Goal: Task Accomplishment & Management: Manage account settings

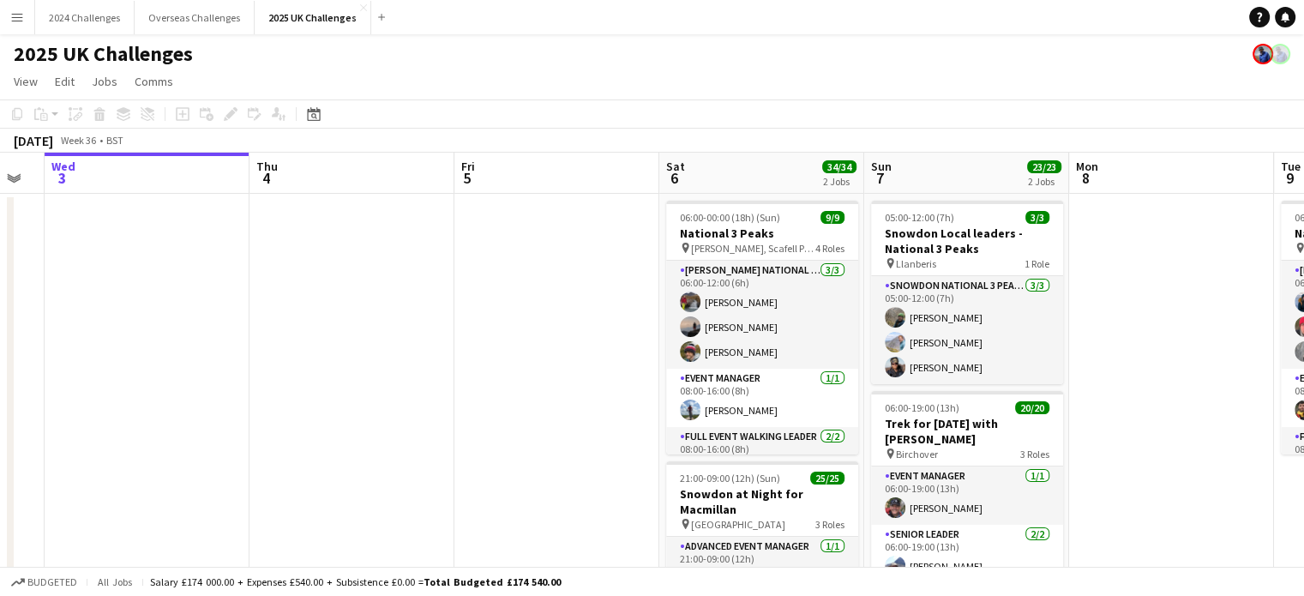
drag, startPoint x: 1266, startPoint y: 280, endPoint x: 576, endPoint y: 288, distance: 690.3
click at [576, 288] on app-calendar-viewport "Sun 31 Mon 1 Tue 2 Wed 3 Thu 4 Fri 5 Sat 6 34/34 2 Jobs Sun 7 23/23 2 Jobs Mon …" at bounding box center [652, 491] width 1304 height 676
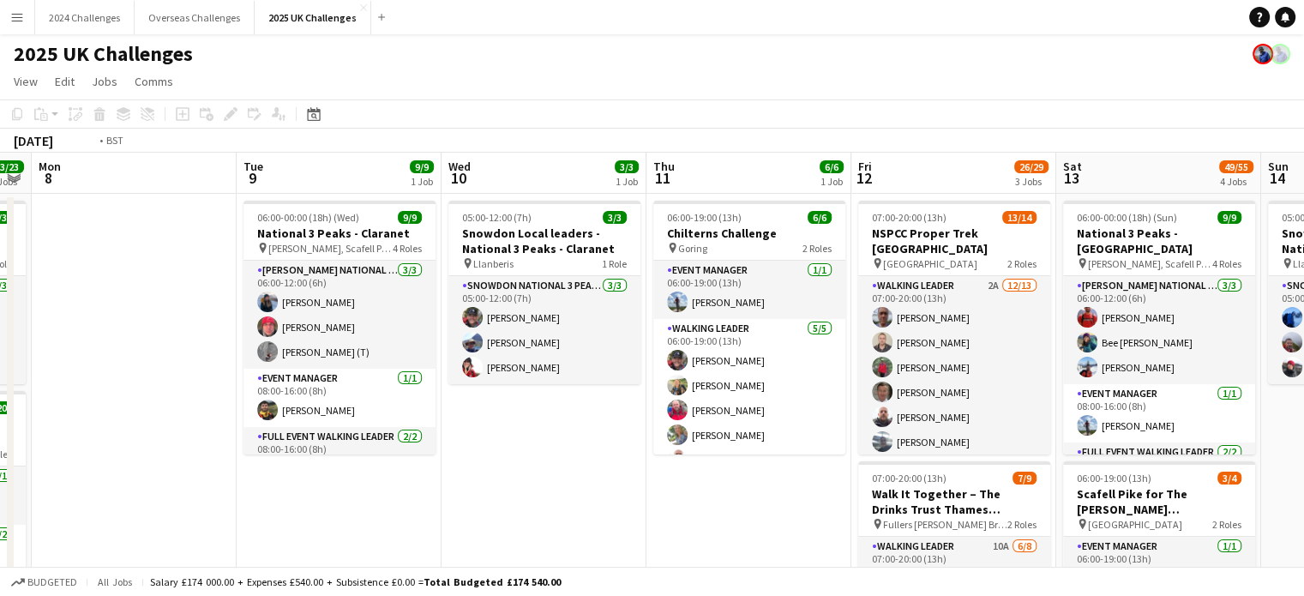
scroll to position [0, 628]
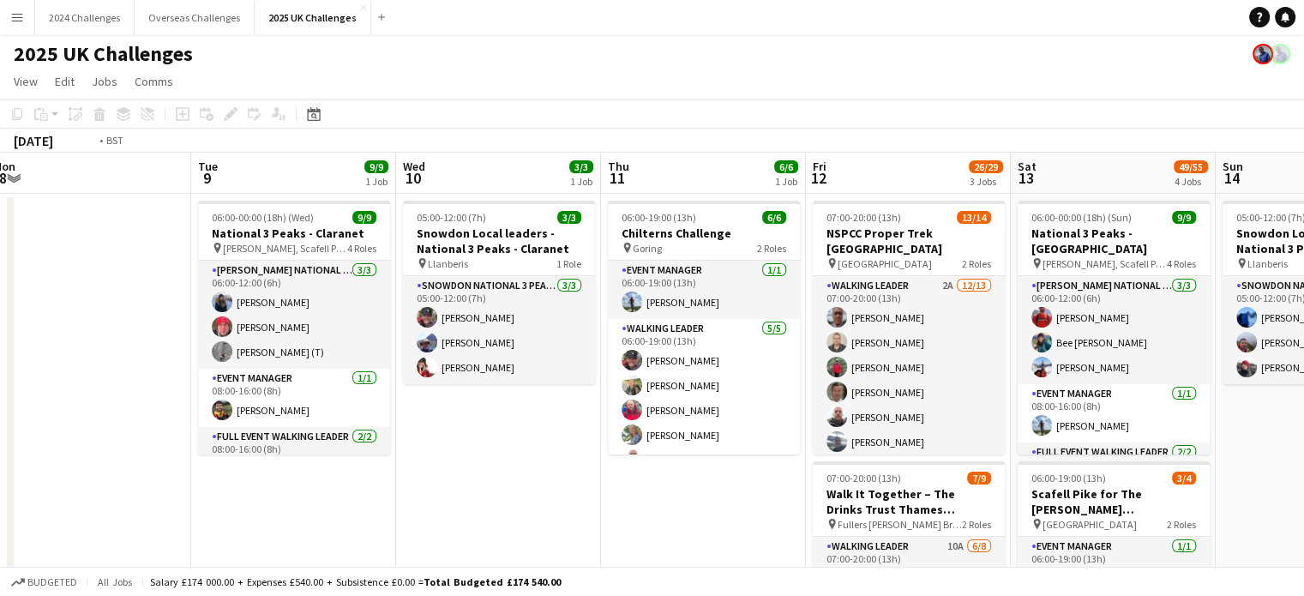
drag, startPoint x: 1090, startPoint y: 442, endPoint x: 537, endPoint y: 448, distance: 553.1
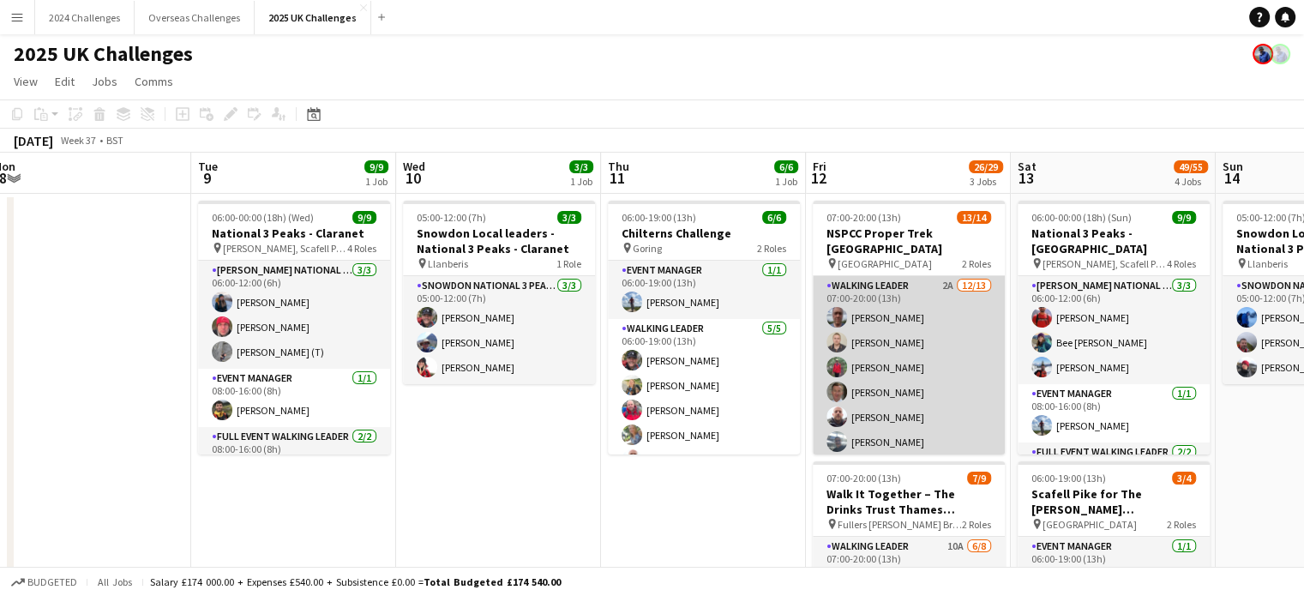
click at [886, 276] on app-card-role "Walking Leader 2A [DATE] 07:00-20:00 (13h) [PERSON_NAME] [PERSON_NAME] [PERSON_…" at bounding box center [909, 454] width 192 height 357
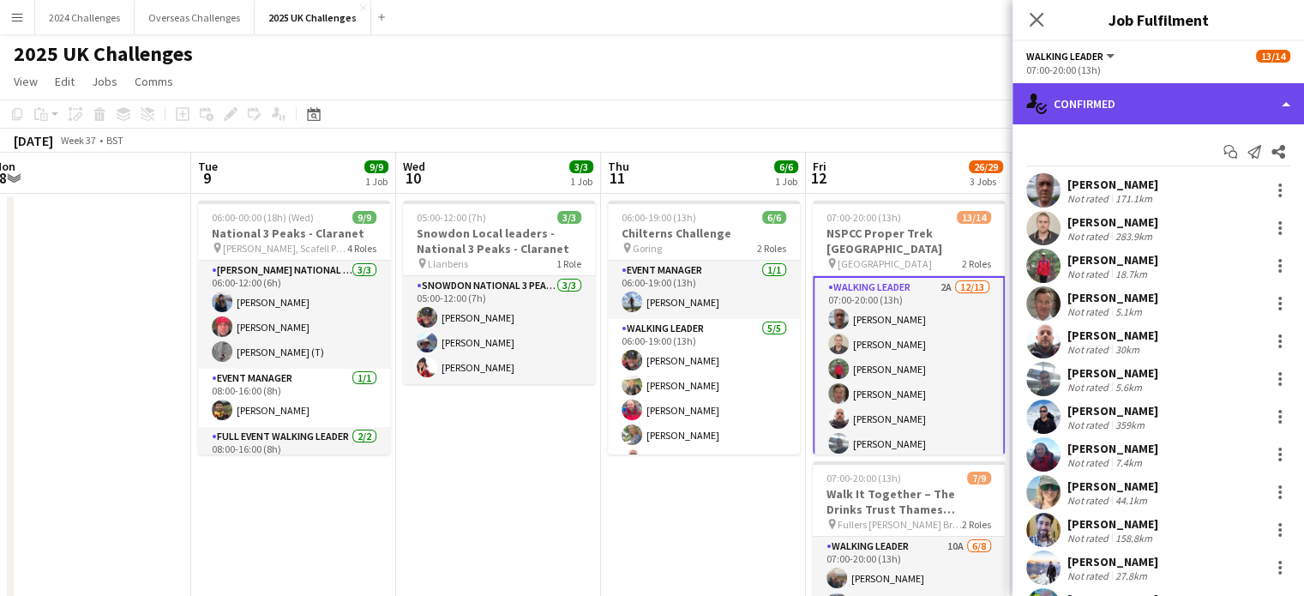
click at [1195, 87] on div "single-neutral-actions-check-2 Confirmed" at bounding box center [1159, 103] width 292 height 41
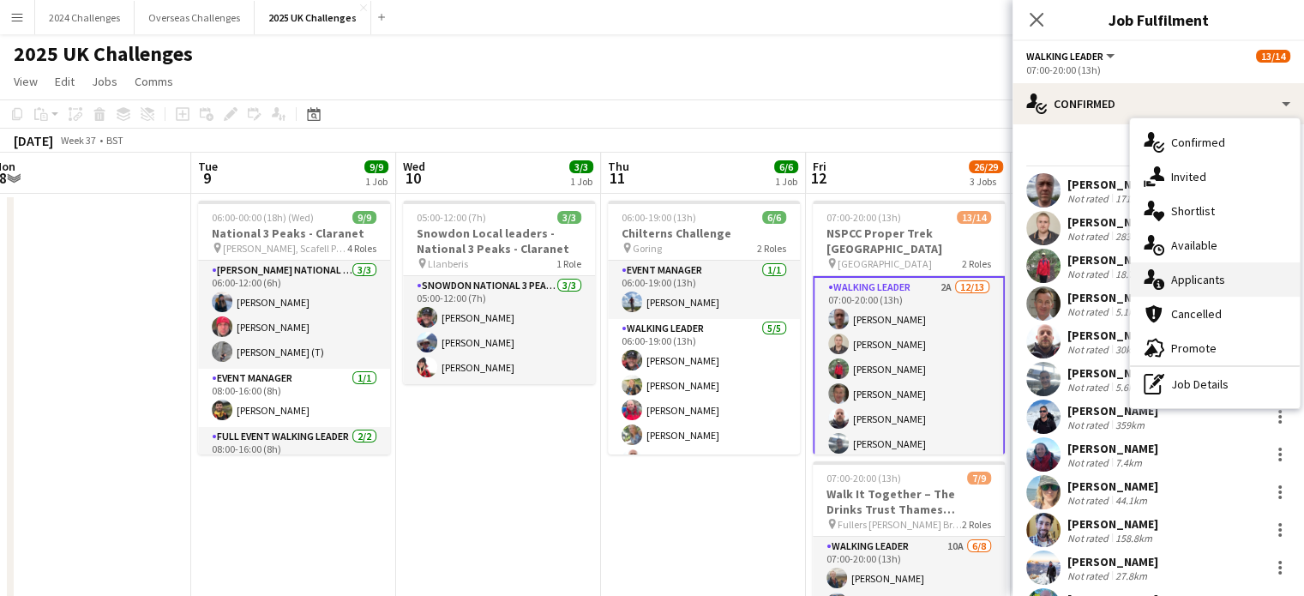
click at [1188, 275] on span "Applicants" at bounding box center [1198, 279] width 54 height 15
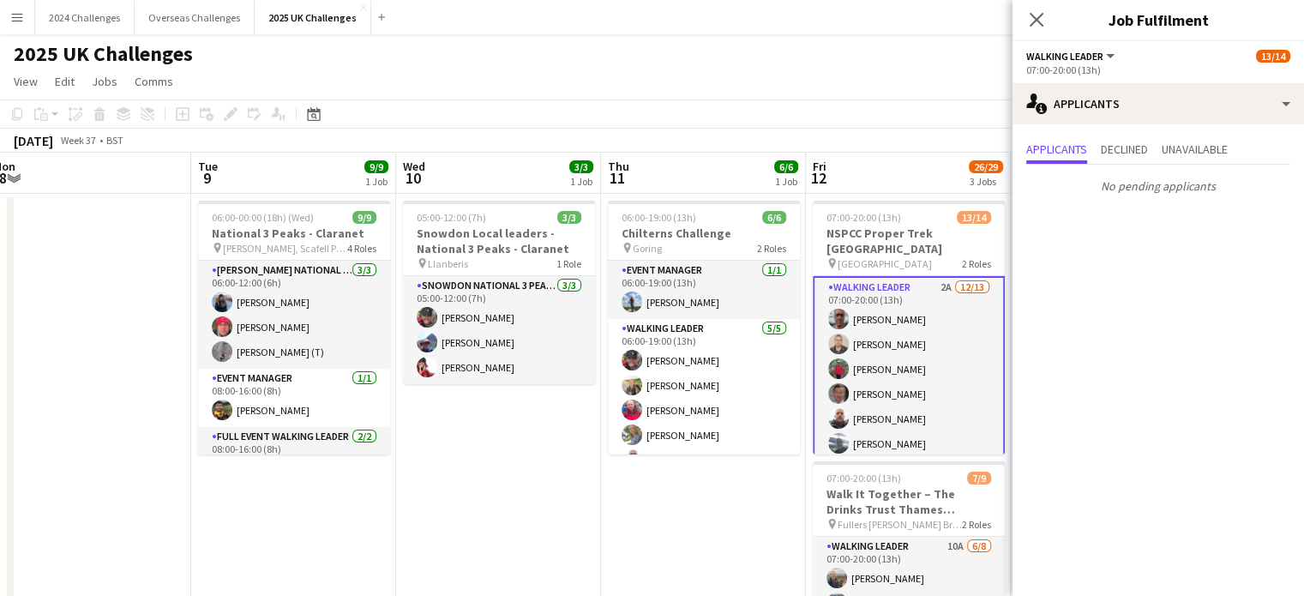
click at [824, 71] on app-page-menu "View Day view expanded Day view collapsed Month view Date picker Jump to [DATE]…" at bounding box center [652, 83] width 1304 height 33
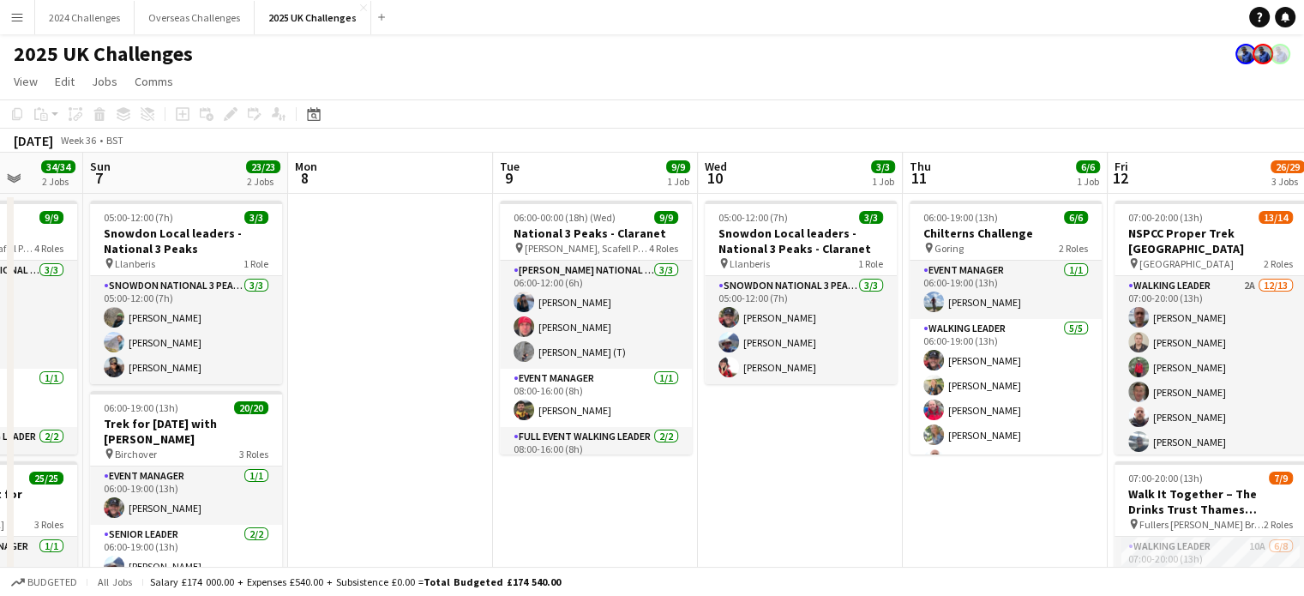
drag, startPoint x: 543, startPoint y: 459, endPoint x: 1050, endPoint y: 462, distance: 507.6
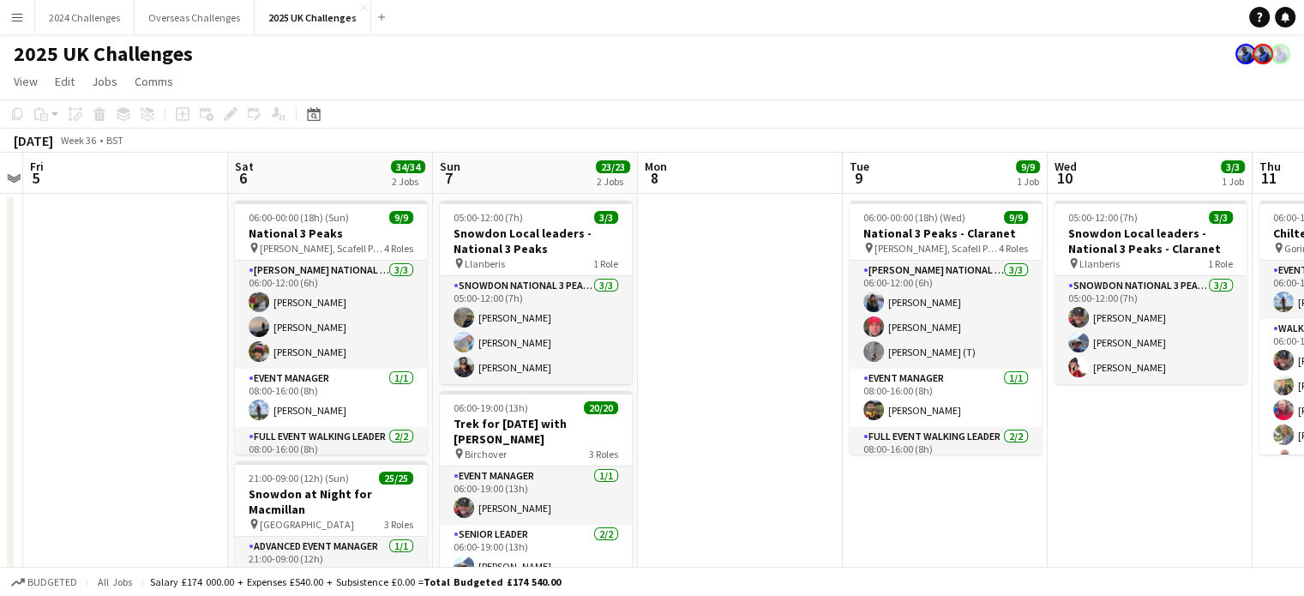
scroll to position [0, 531]
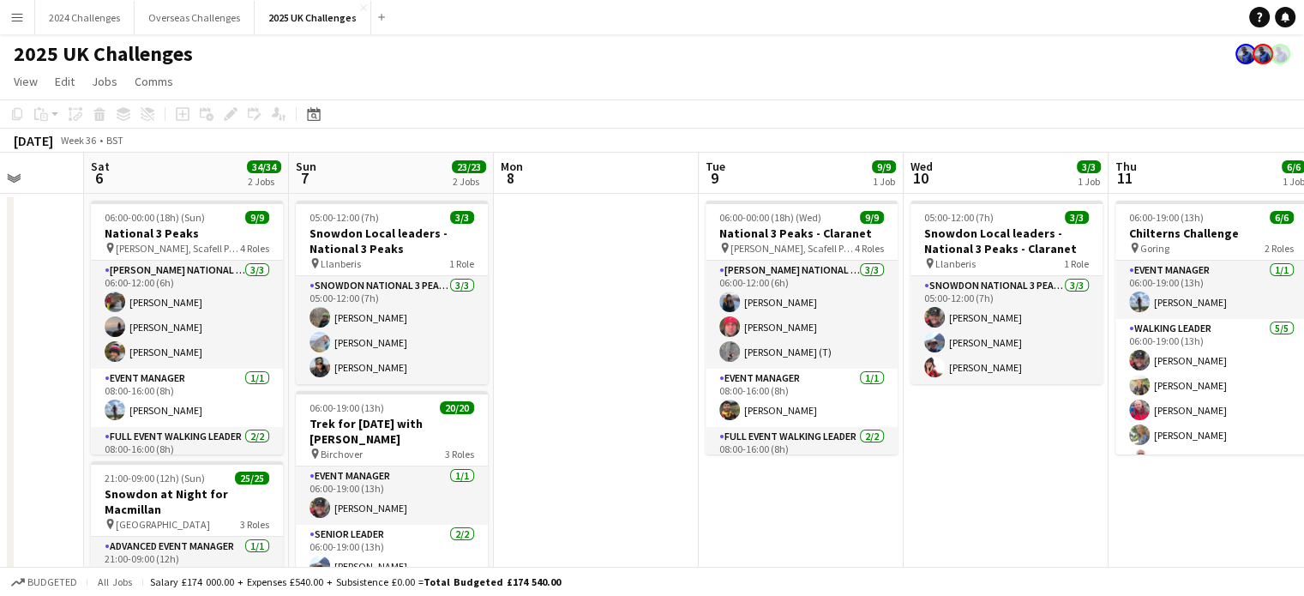
drag, startPoint x: 542, startPoint y: 478, endPoint x: 748, endPoint y: 478, distance: 205.8
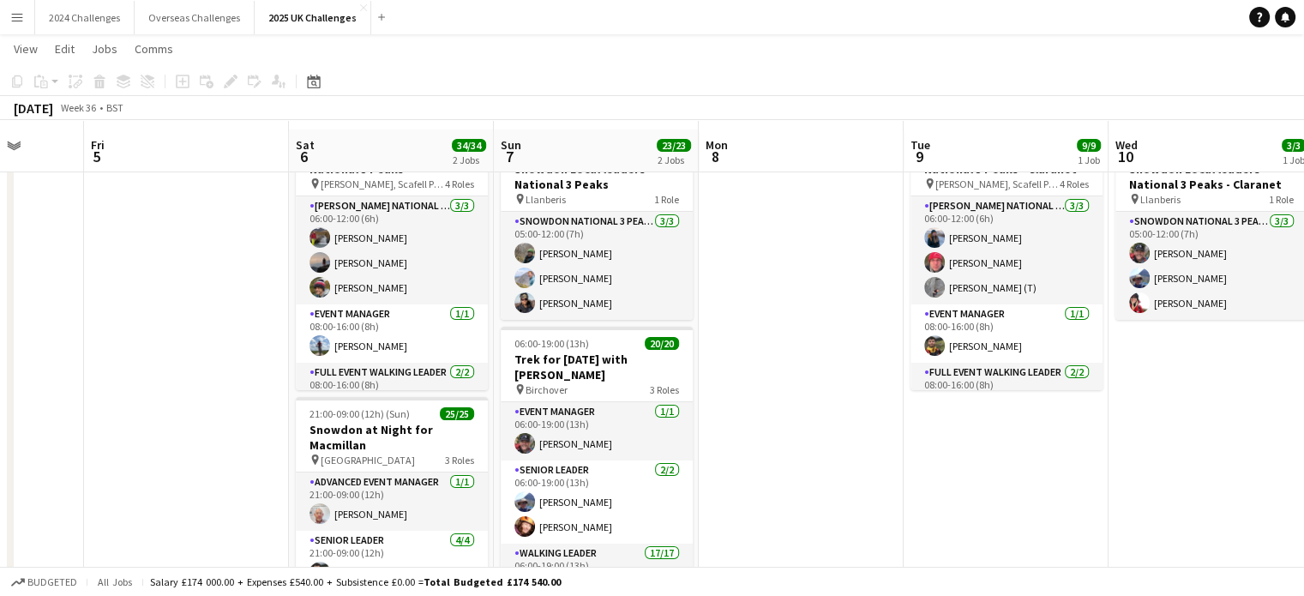
scroll to position [86, 0]
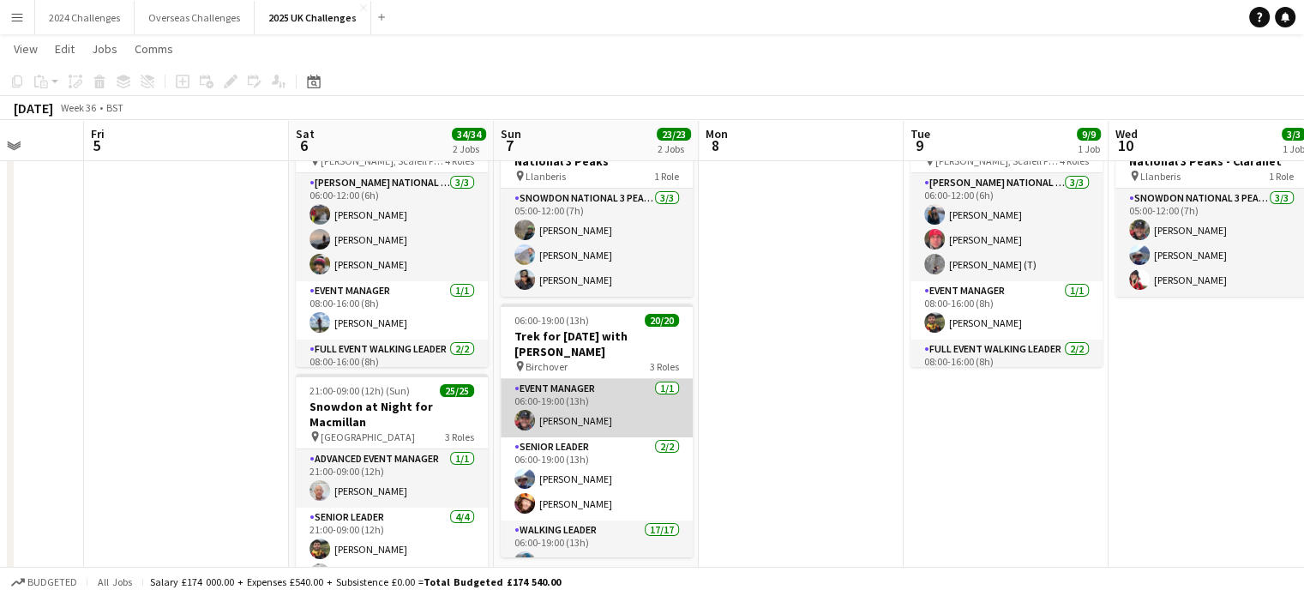
click at [576, 418] on app-card-role "Event Manager [DATE] 06:00-19:00 (13h) [PERSON_NAME]" at bounding box center [597, 408] width 192 height 58
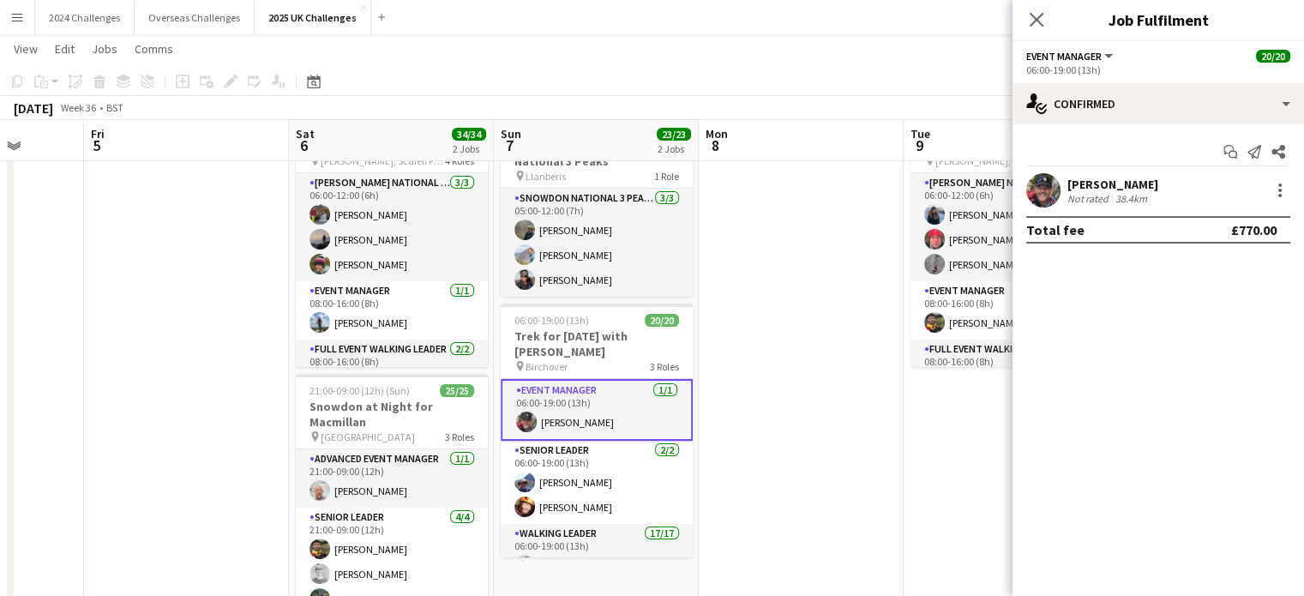
click at [1113, 184] on div "[PERSON_NAME]" at bounding box center [1112, 184] width 91 height 15
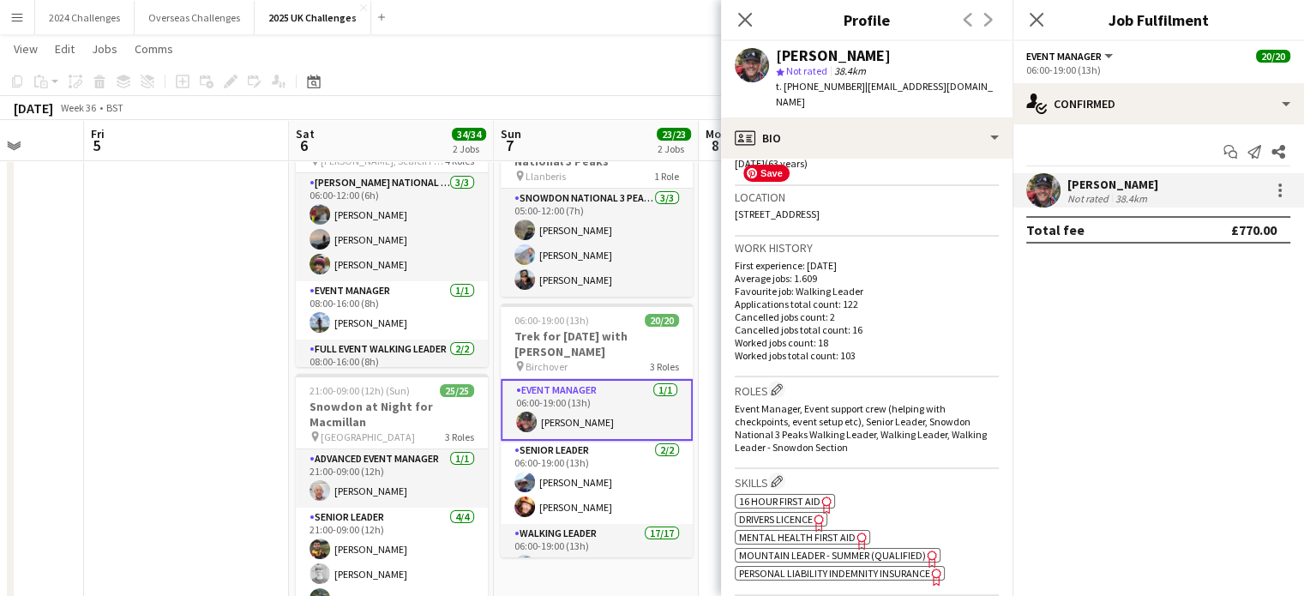
scroll to position [429, 0]
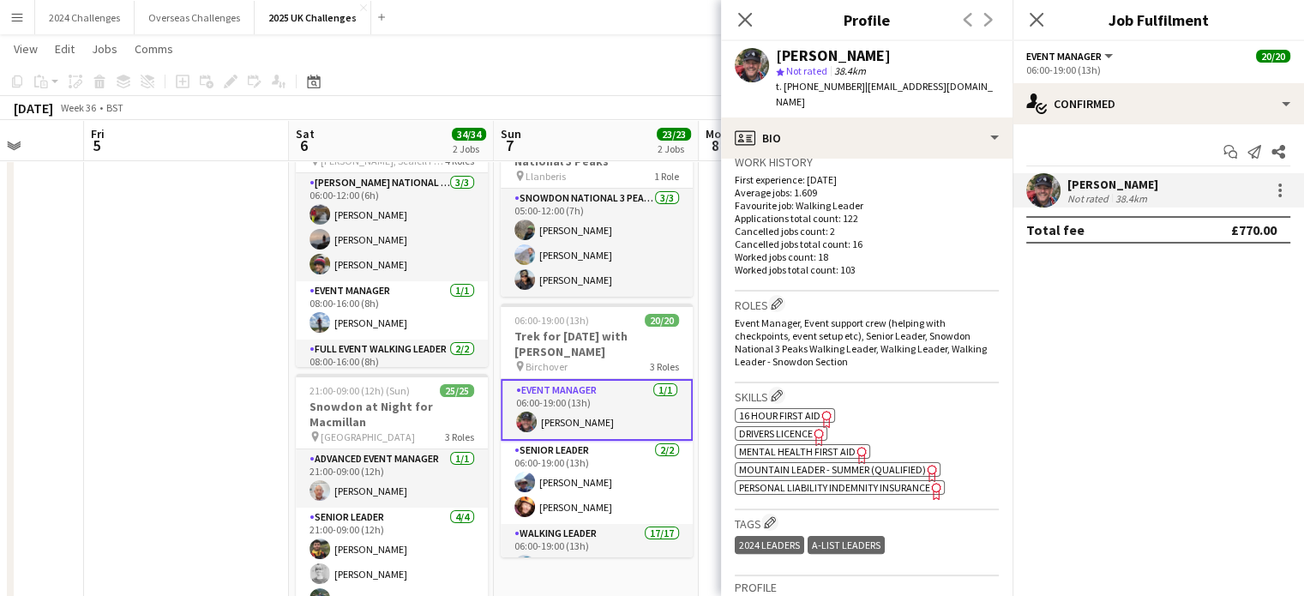
click at [800, 427] on span "Drivers Licence" at bounding box center [776, 433] width 74 height 13
click at [737, 16] on icon "Close pop-in" at bounding box center [745, 19] width 16 height 16
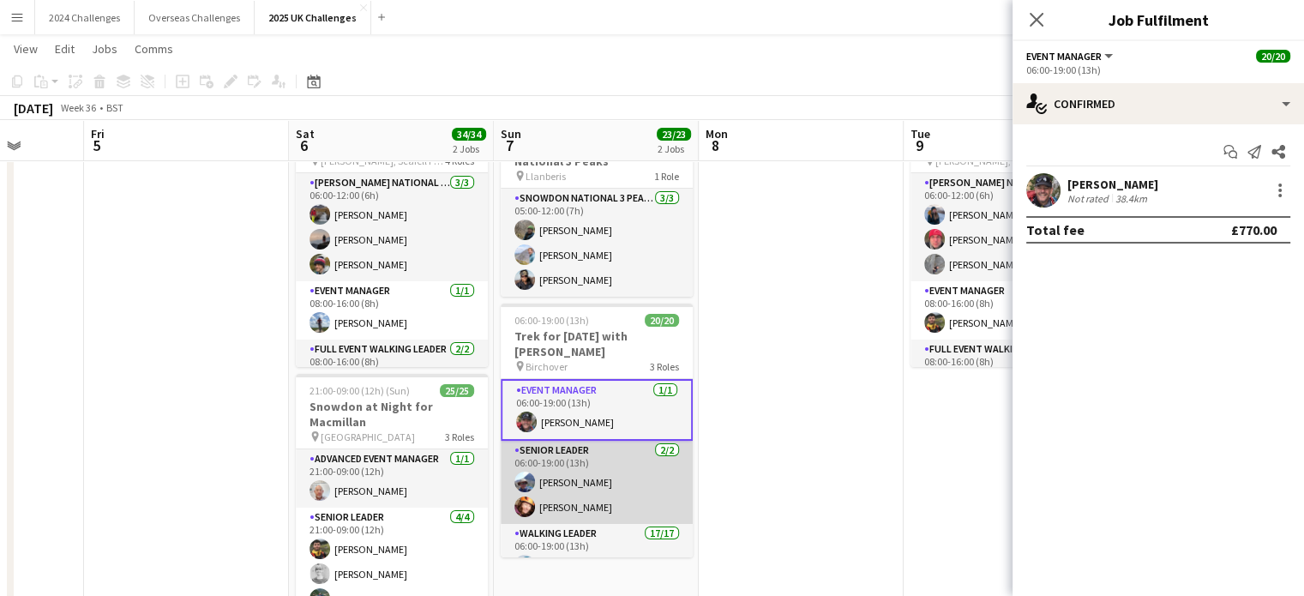
click at [597, 490] on app-card-role "Senior Leader [DATE] 06:00-19:00 (13h) [PERSON_NAME] [PERSON_NAME]" at bounding box center [597, 482] width 192 height 83
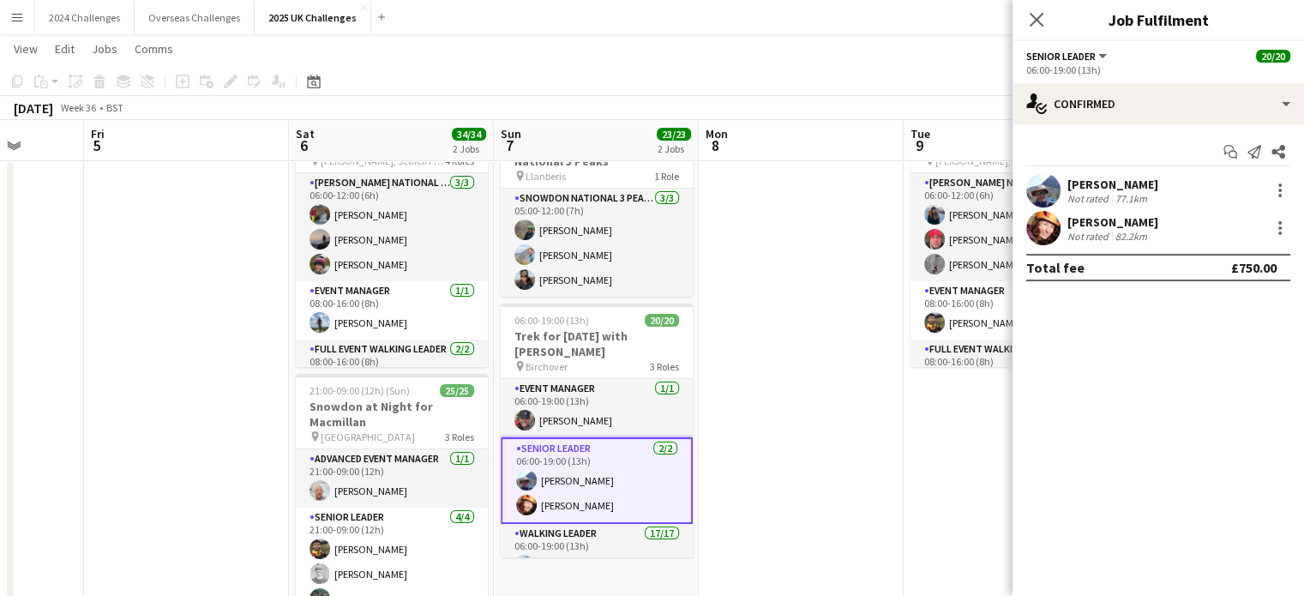
click at [1107, 179] on div "[PERSON_NAME]" at bounding box center [1112, 184] width 91 height 15
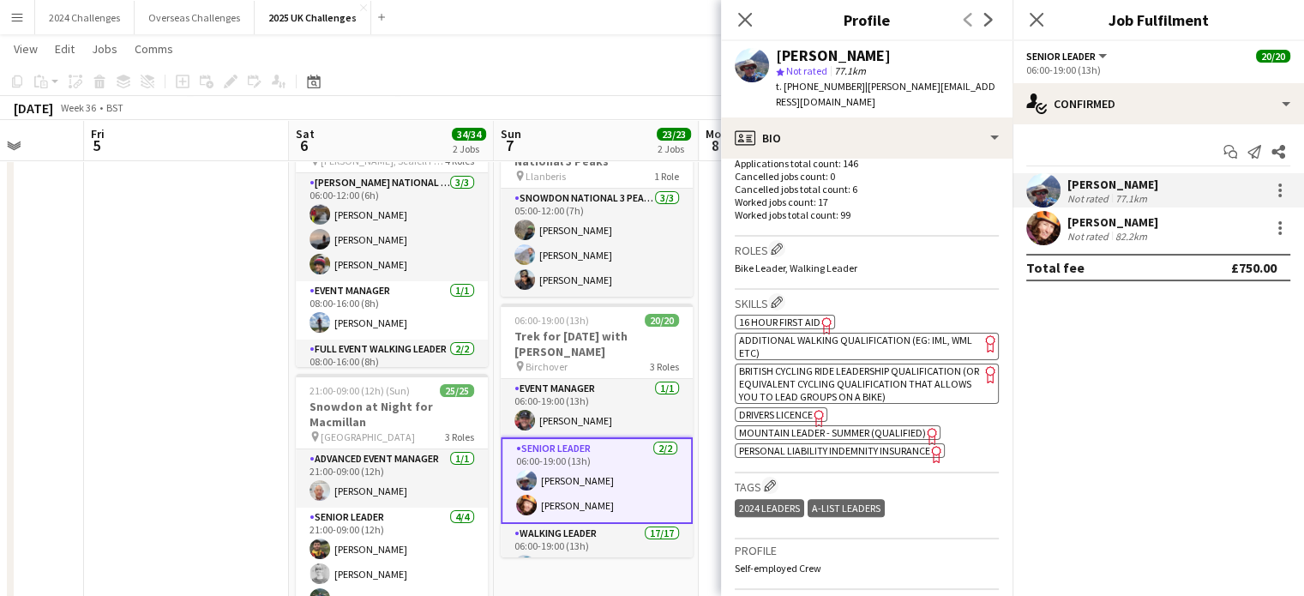
scroll to position [514, 0]
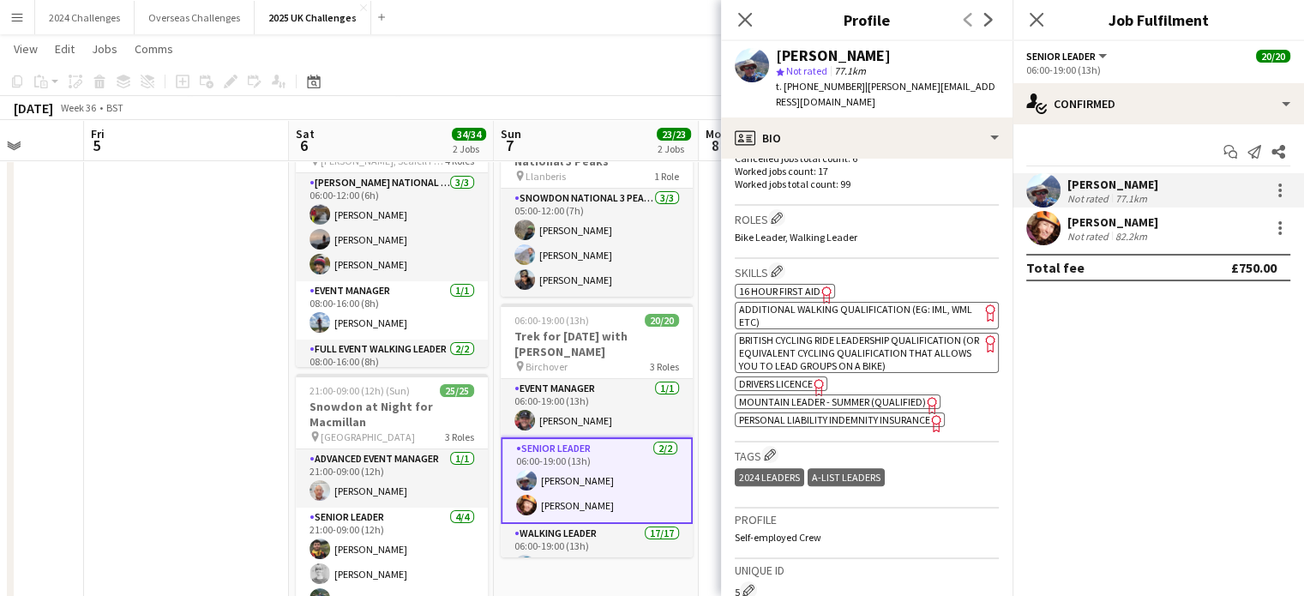
click at [794, 390] on span "Drivers Licence" at bounding box center [776, 383] width 74 height 13
click at [600, 61] on app-page-menu "View Day view expanded Day view collapsed Month view Date picker Jump to [DATE]…" at bounding box center [652, 50] width 1304 height 33
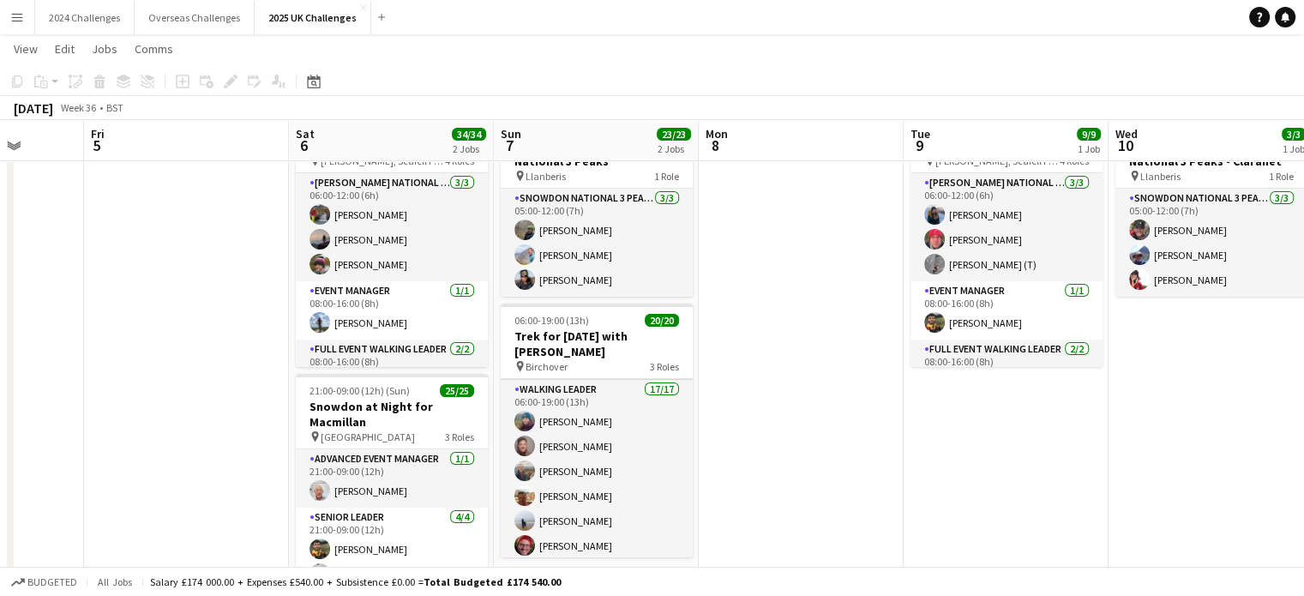
scroll to position [171, 0]
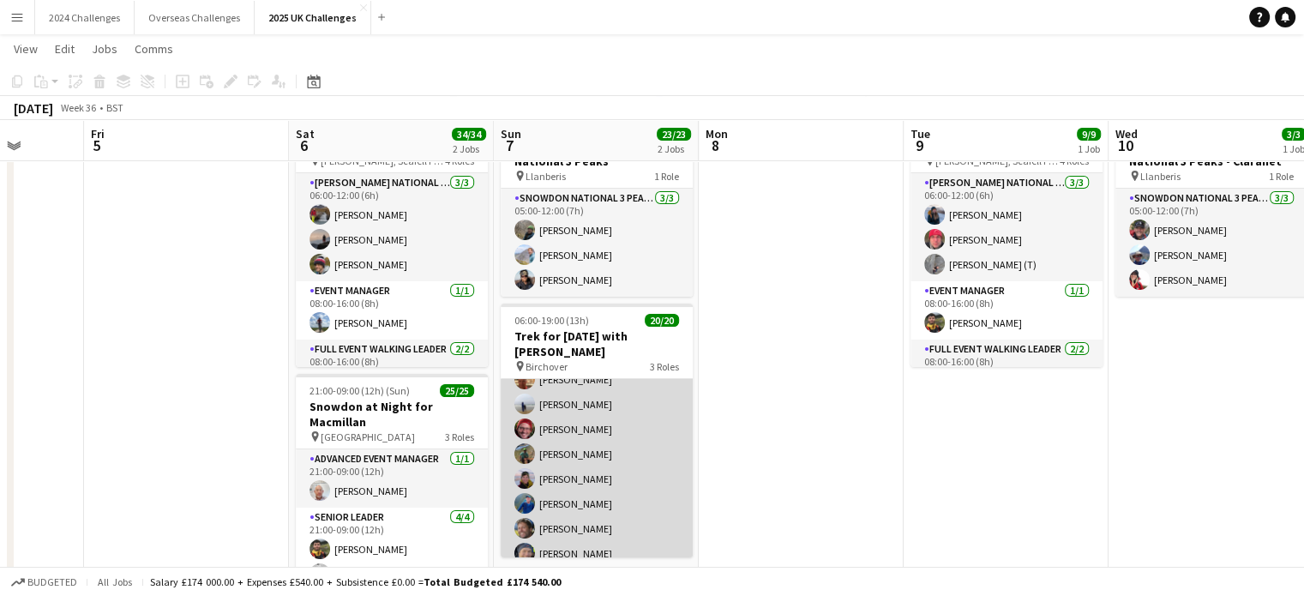
click at [581, 424] on app-card-role "Walking Leader 17/17 06:00-19:00 (13h) [PERSON_NAME] [PERSON_NAME] [PERSON_NAME…" at bounding box center [597, 491] width 192 height 456
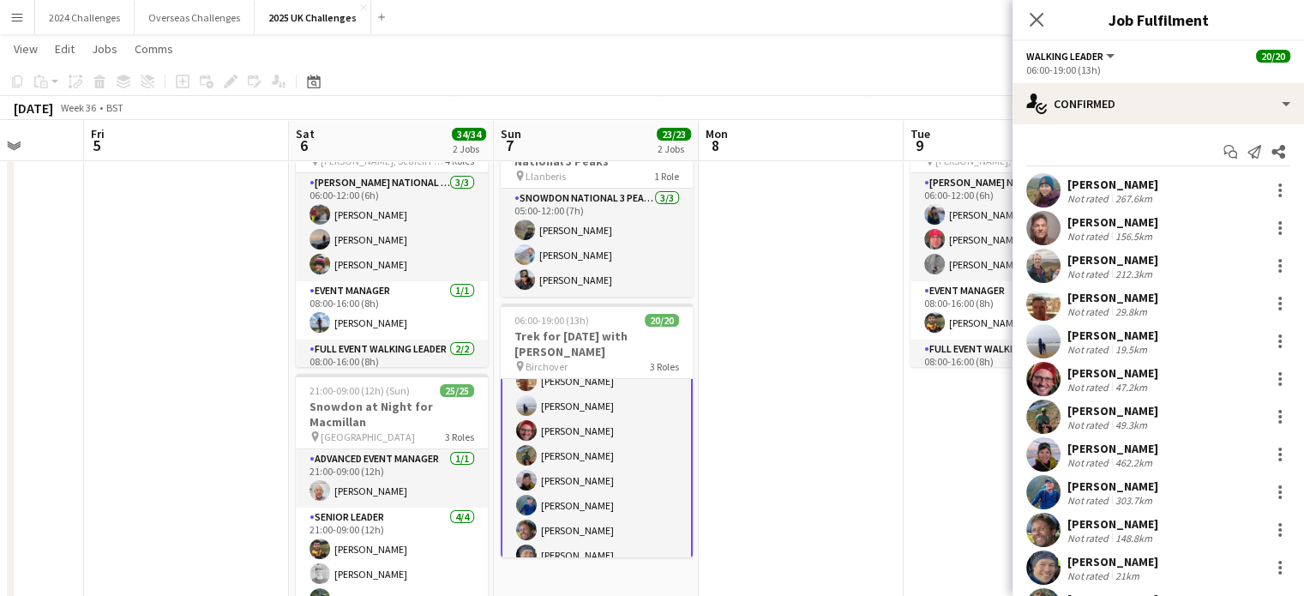
scroll to position [258, 0]
click at [1118, 378] on div "[PERSON_NAME]" at bounding box center [1112, 372] width 91 height 15
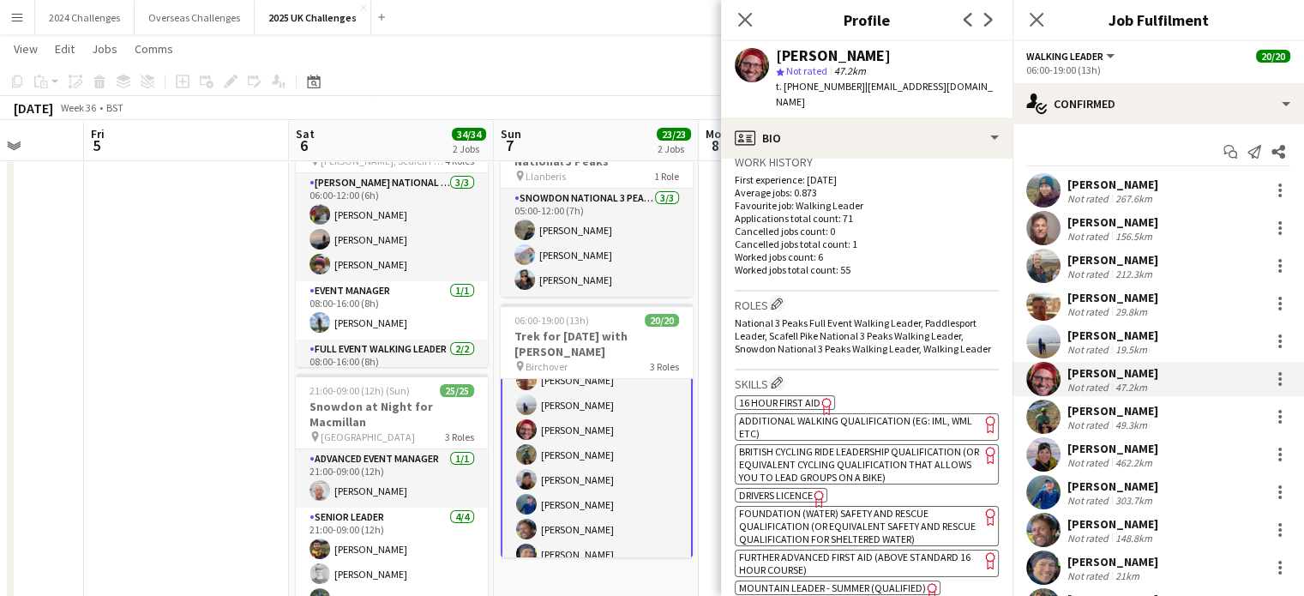
scroll to position [514, 0]
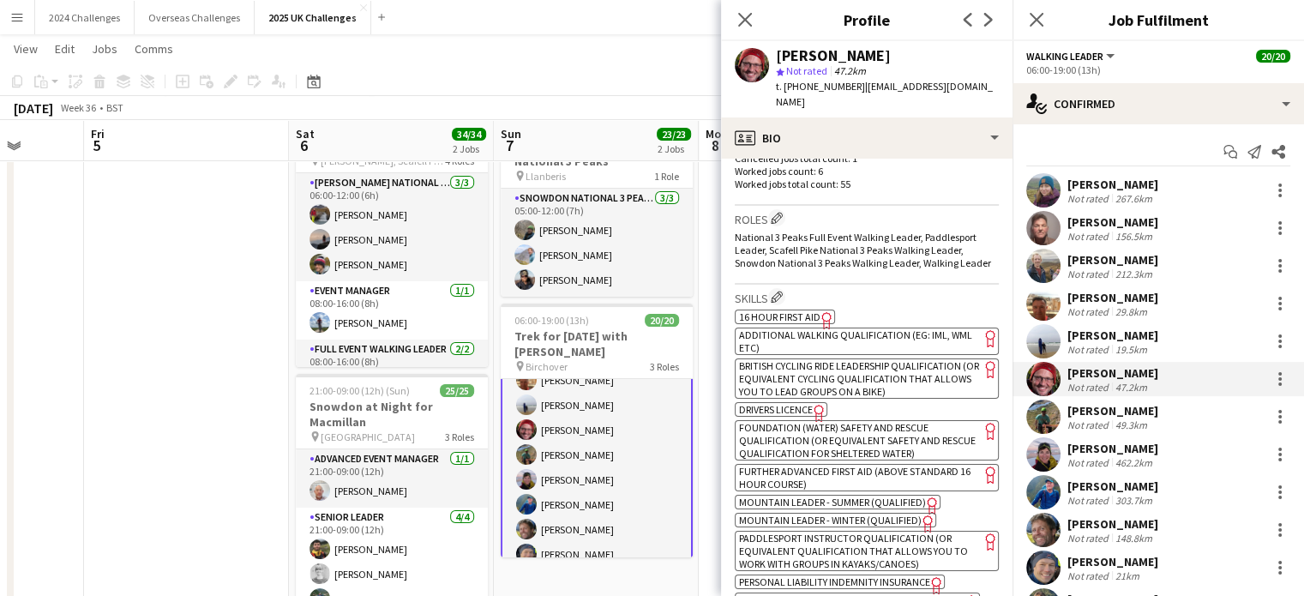
click at [805, 409] on span "Drivers Licence" at bounding box center [776, 409] width 74 height 13
click at [1101, 520] on div "[PERSON_NAME]" at bounding box center [1112, 523] width 91 height 15
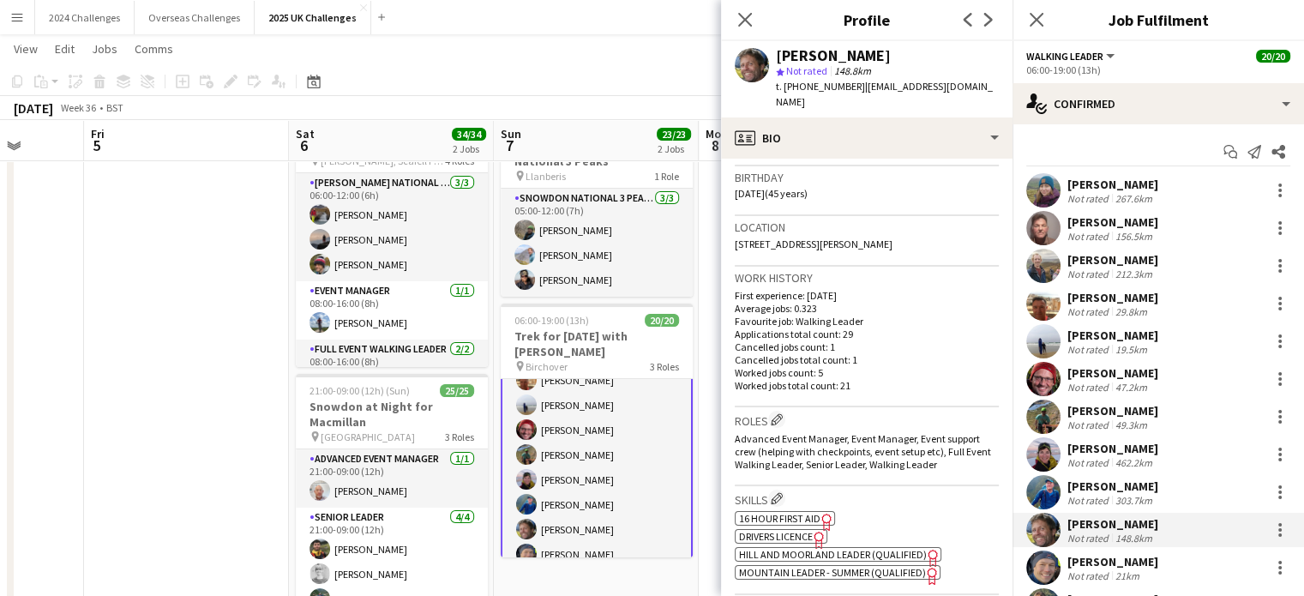
scroll to position [343, 0]
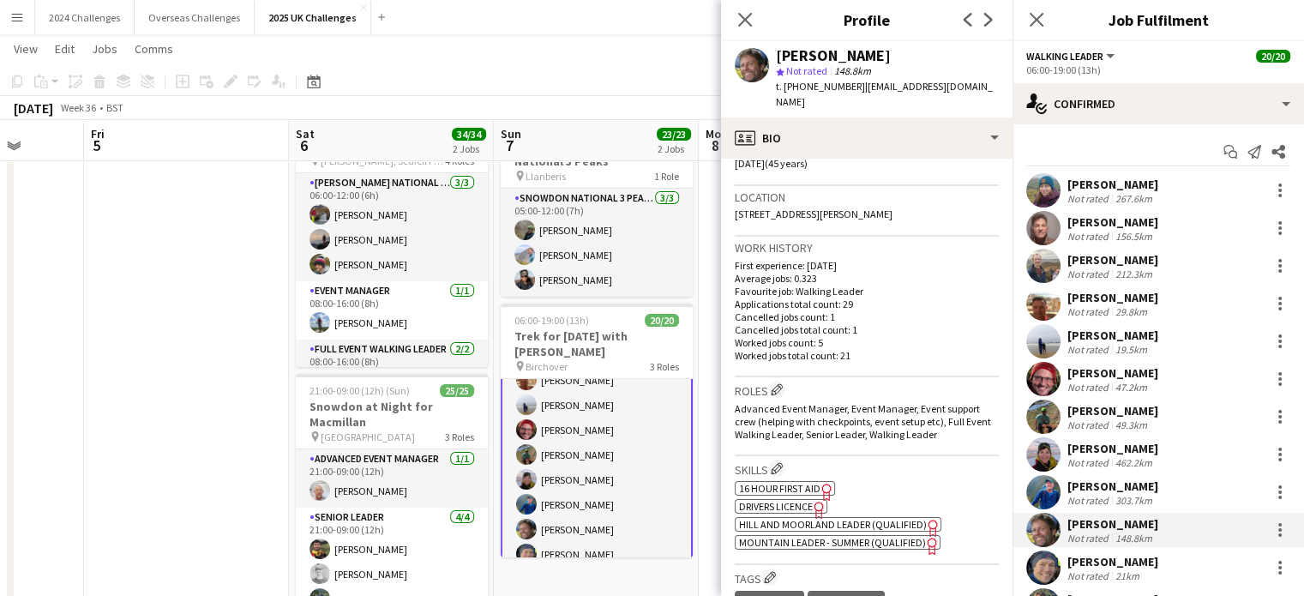
click at [778, 500] on span "Drivers Licence" at bounding box center [776, 506] width 74 height 13
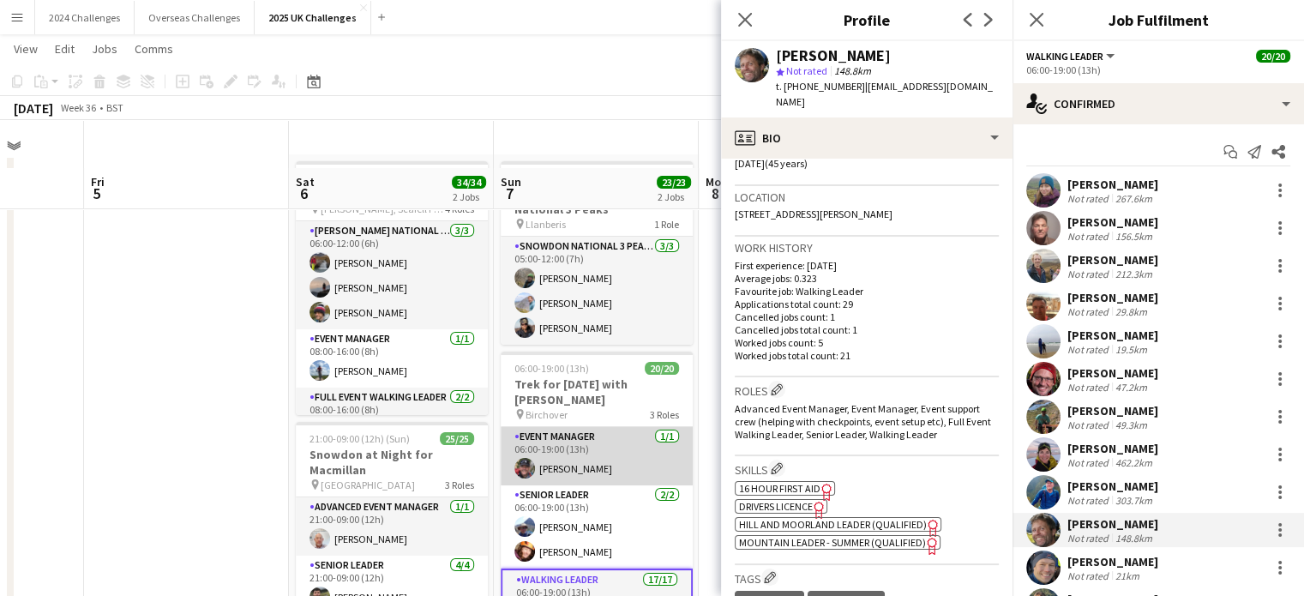
scroll to position [0, 0]
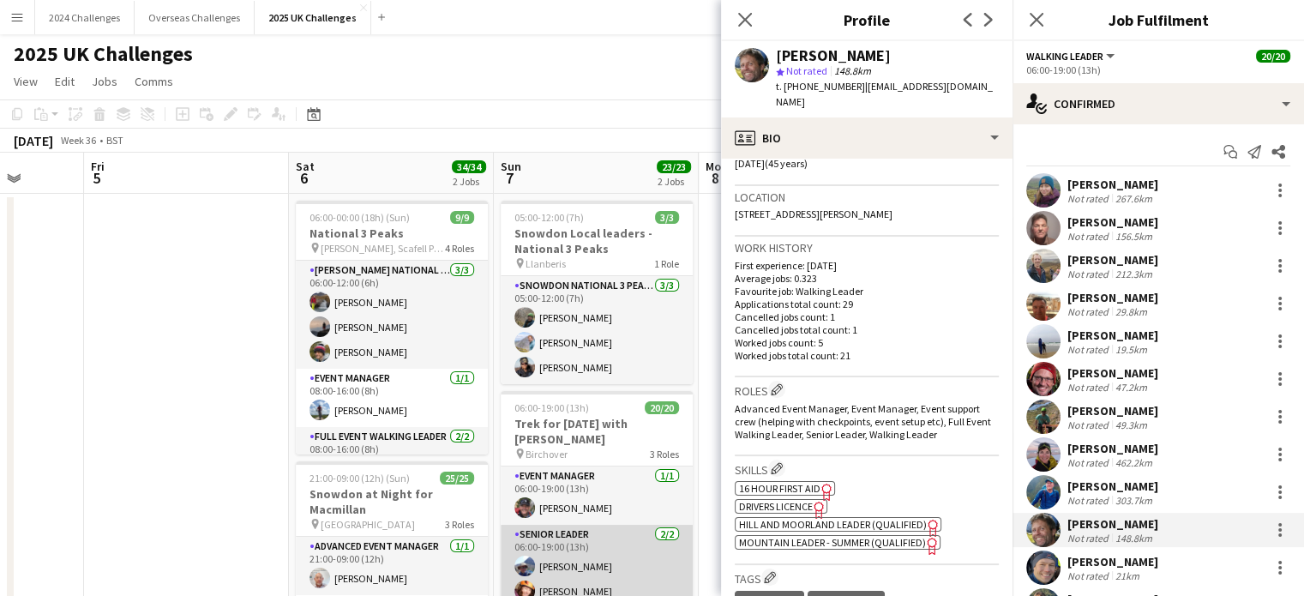
click at [574, 575] on app-card-role "Senior Leader [DATE] 06:00-19:00 (13h) [PERSON_NAME] [PERSON_NAME]" at bounding box center [597, 566] width 192 height 83
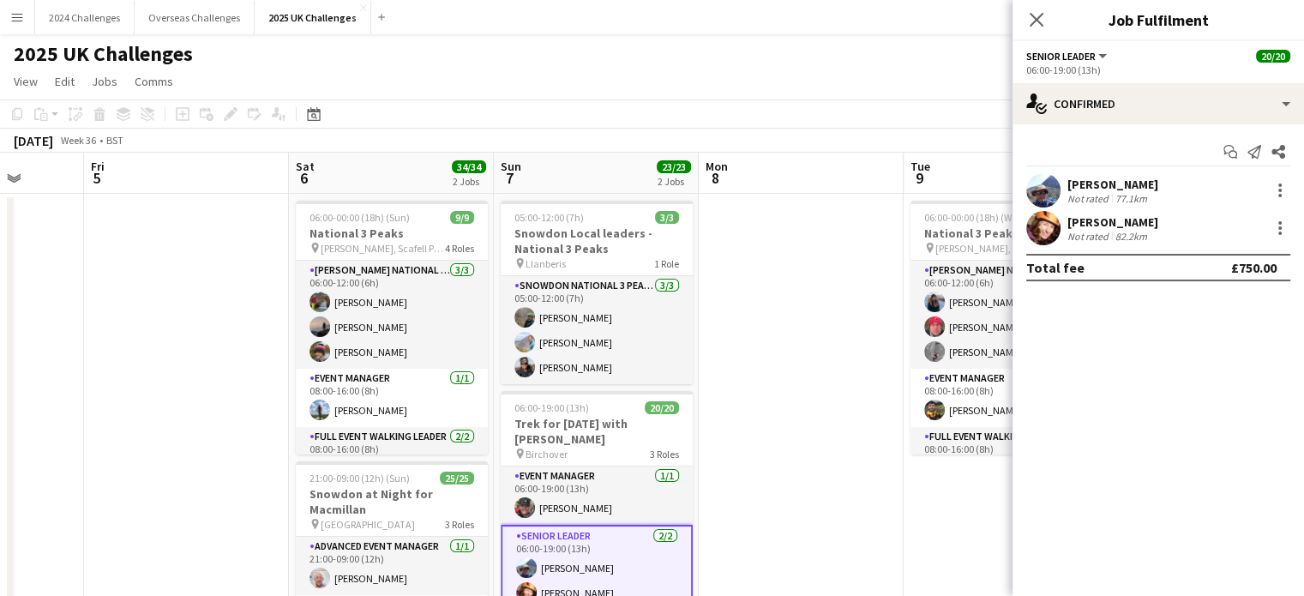
click at [1114, 232] on div "82.2km" at bounding box center [1131, 236] width 39 height 13
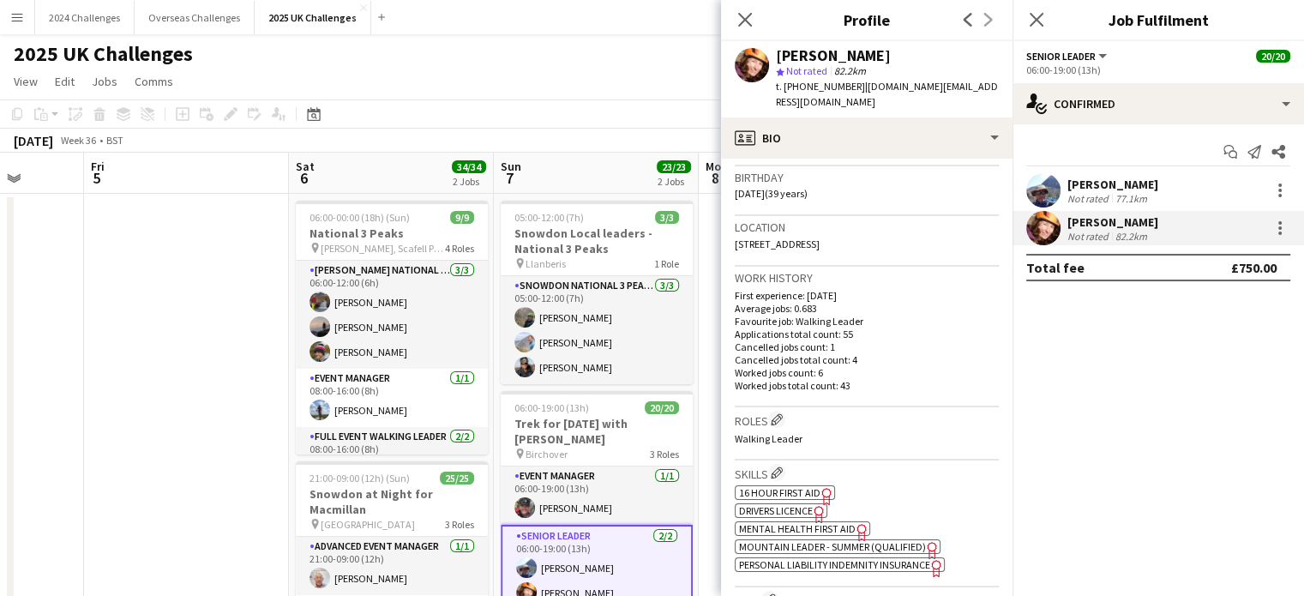
scroll to position [343, 0]
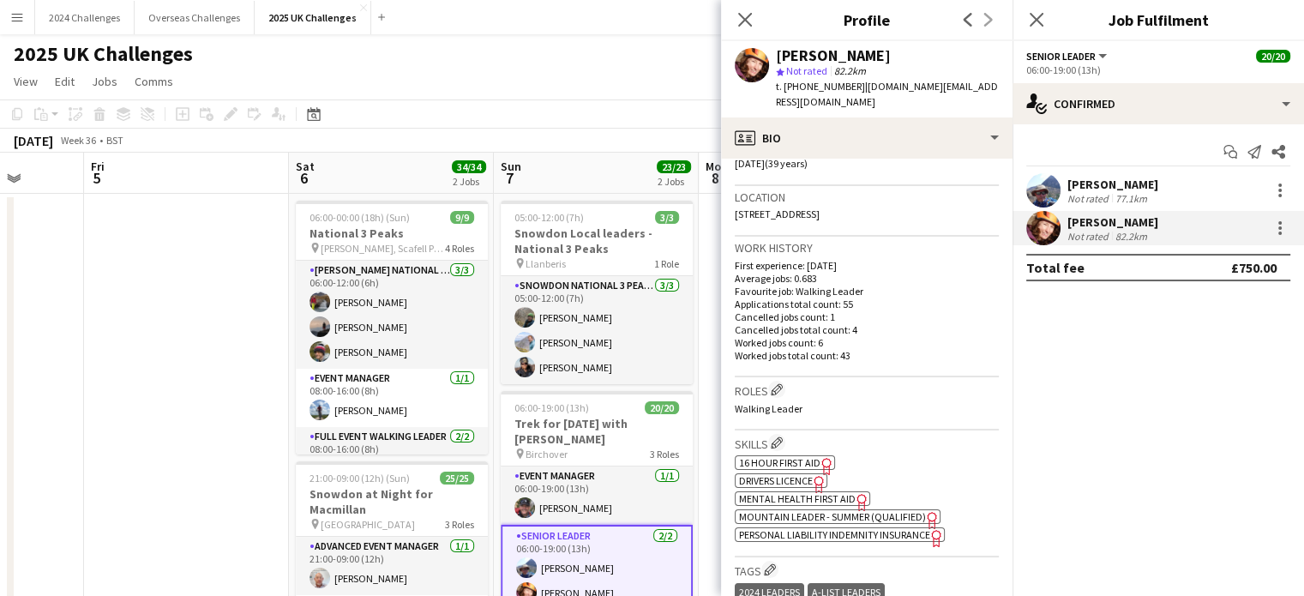
click at [799, 474] on span "Drivers Licence" at bounding box center [776, 480] width 74 height 13
click at [498, 75] on app-page-menu "View Day view expanded Day view collapsed Month view Date picker Jump to [DATE]…" at bounding box center [652, 83] width 1304 height 33
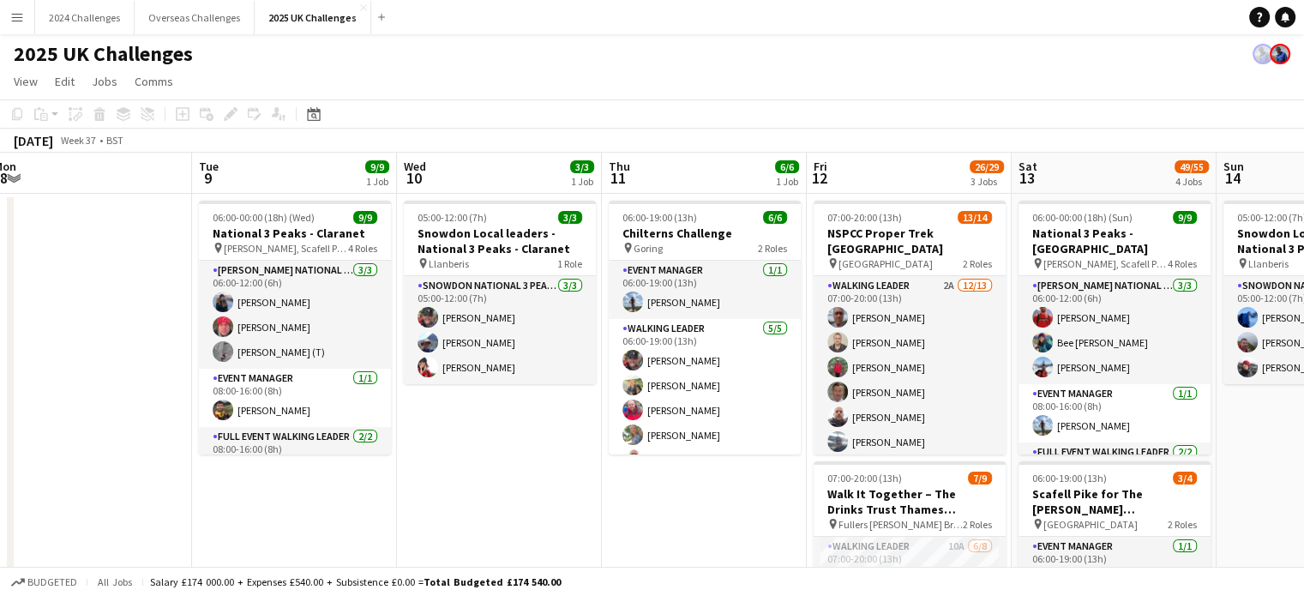
scroll to position [0, 478]
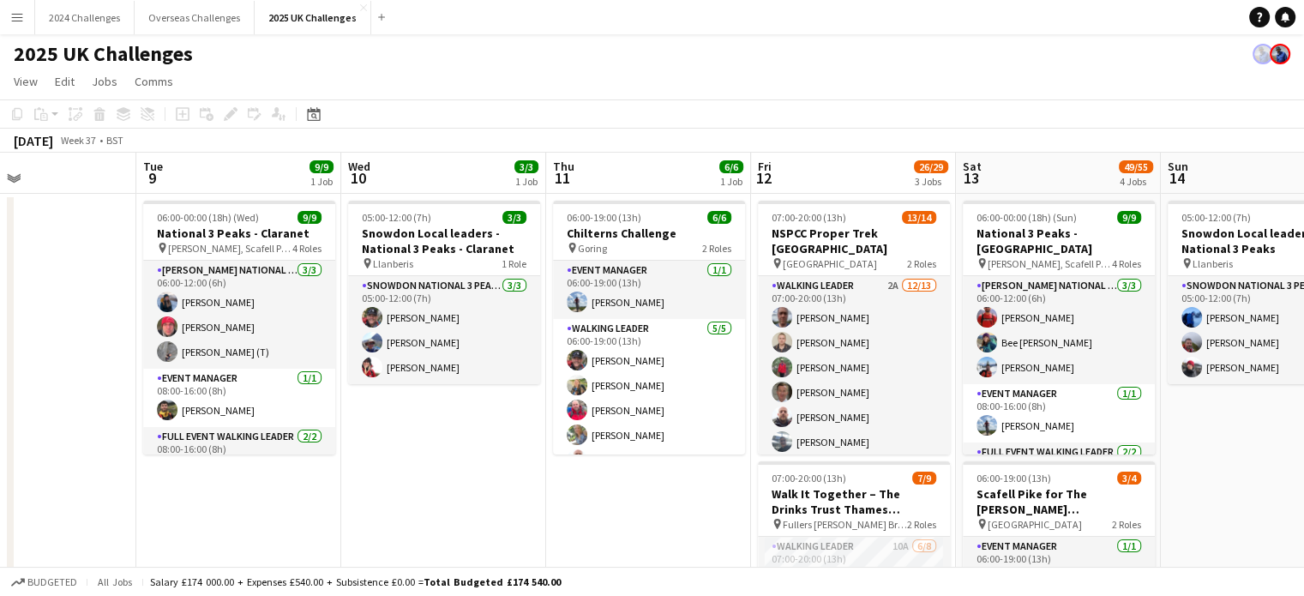
drag, startPoint x: 1215, startPoint y: 422, endPoint x: 448, endPoint y: 423, distance: 767.4
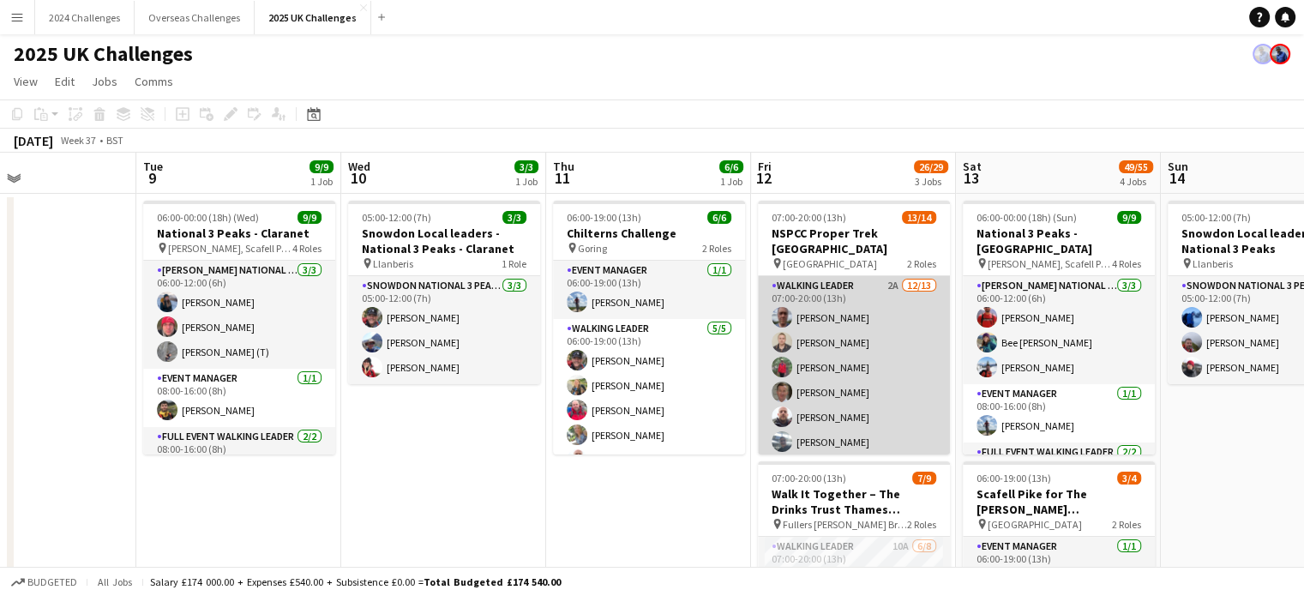
click at [821, 276] on app-card-role "Walking Leader 2A [DATE] 07:00-20:00 (13h) [PERSON_NAME] [PERSON_NAME] [PERSON_…" at bounding box center [854, 454] width 192 height 357
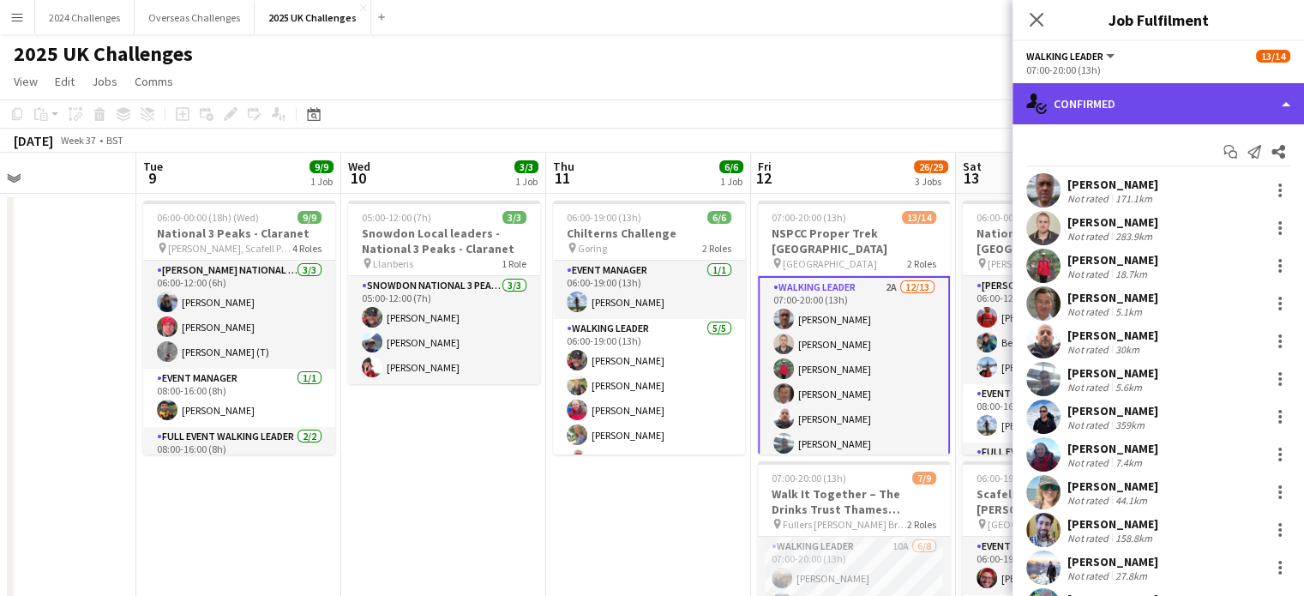
click at [1114, 111] on div "single-neutral-actions-check-2 Confirmed" at bounding box center [1159, 103] width 292 height 41
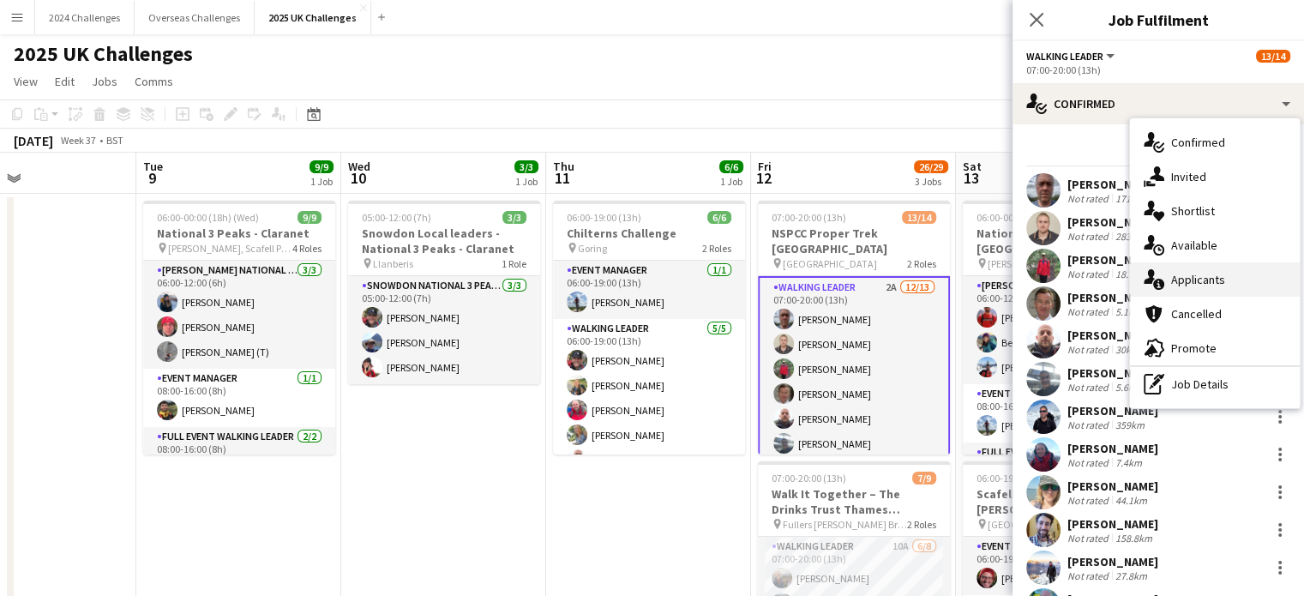
click at [1209, 270] on div "single-neutral-actions-information Applicants" at bounding box center [1215, 279] width 170 height 34
